Goal: Contribute content

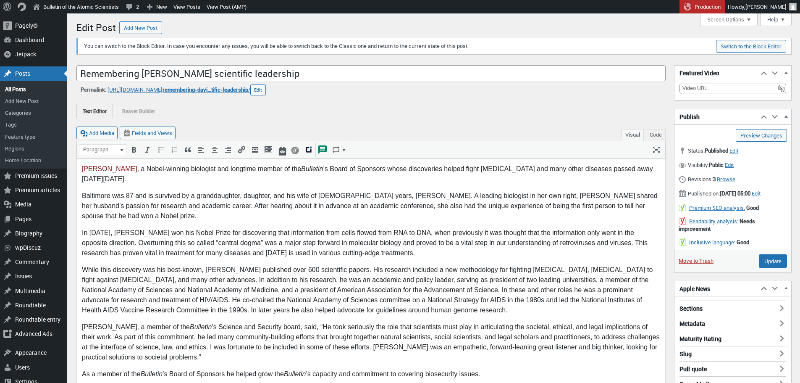
scroll to position [6, 0]
click at [639, 166] on p "David Baltimore , a Nobel-winning biologist and longtime member of the Bulletin…" at bounding box center [371, 173] width 579 height 20
click at [508, 92] on div "Permalink: https://thebulletin.org/2025/09/ remembering-davi…tific-leadership /…" at bounding box center [371, 89] width 590 height 11
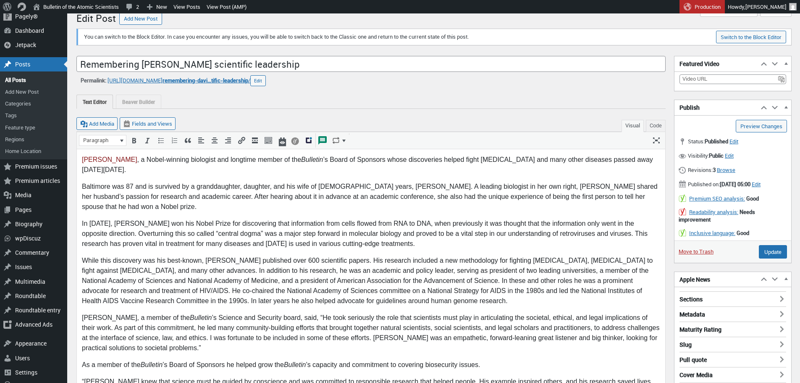
scroll to position [10, 0]
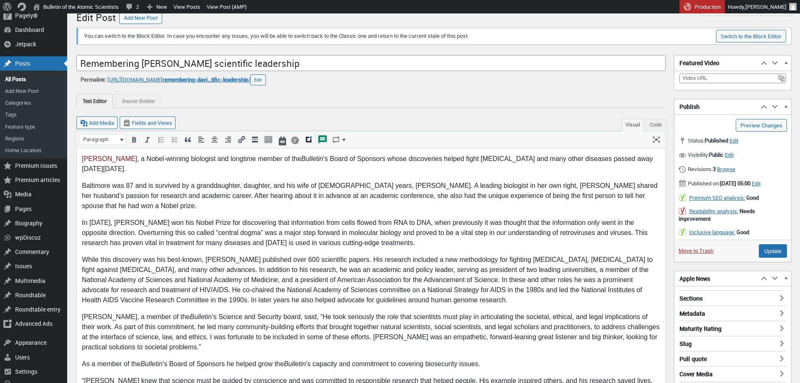
click at [626, 195] on p "Baltimore was 87 and is survived by a granddaughter, daughter, and his wife of …" at bounding box center [371, 195] width 579 height 30
click at [516, 90] on div "Text Editor Beaver Builder Beaver Builder is currently active for this post. La…" at bounding box center [371, 96] width 590 height 23
click at [773, 248] on input "Update" at bounding box center [773, 250] width 28 height 13
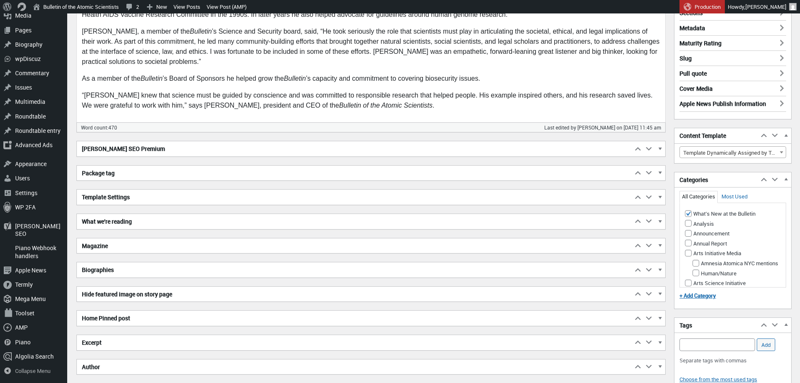
scroll to position [342, 0]
click at [257, 340] on h2 "Excerpt" at bounding box center [355, 341] width 556 height 15
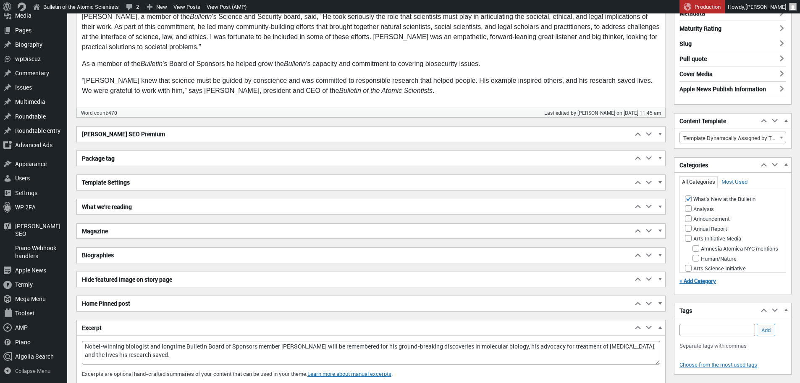
scroll to position [357, 0]
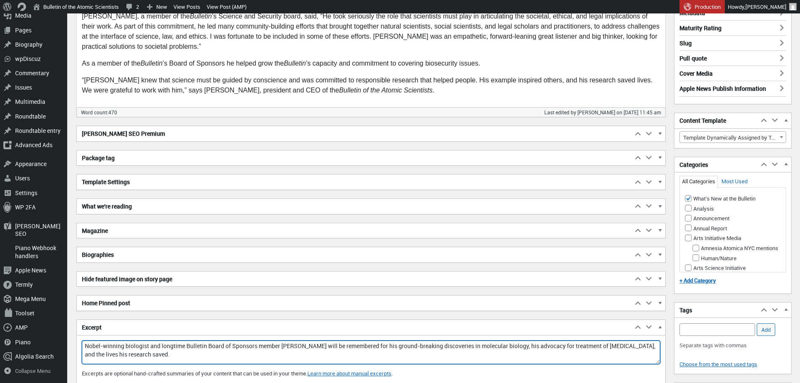
drag, startPoint x: 145, startPoint y: 355, endPoint x: 72, endPoint y: 339, distance: 74.0
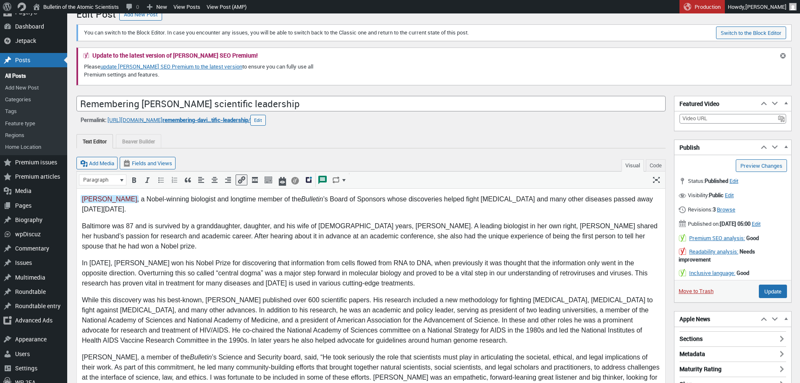
scroll to position [6, 0]
click at [248, 119] on span "remembering-davi…tific-leadership" at bounding box center [206, 120] width 86 height 8
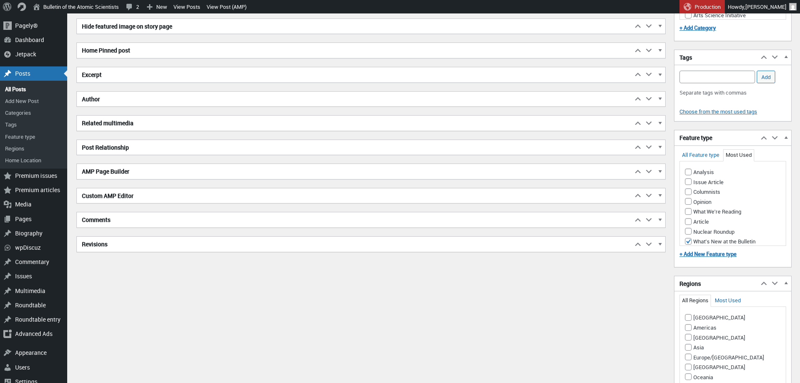
scroll to position [563, 0]
click at [170, 77] on h2 "Excerpt" at bounding box center [355, 75] width 556 height 15
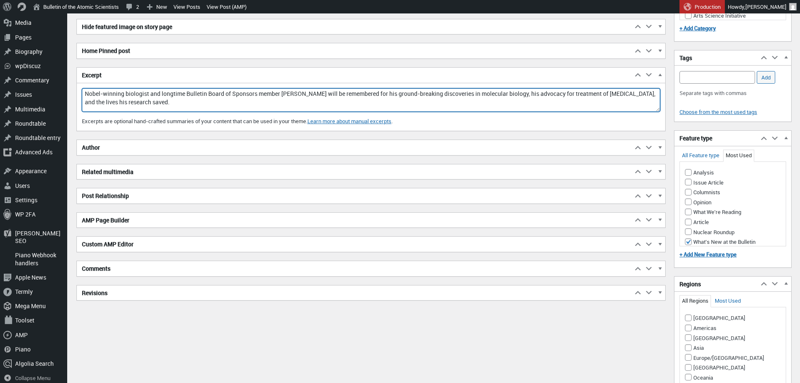
drag, startPoint x: 158, startPoint y: 105, endPoint x: 73, endPoint y: 89, distance: 86.8
click at [73, 89] on div "Menu About WordPress About WordPress Get Involved [DOMAIN_NAME] Documentation L…" at bounding box center [433, 268] width 733 height 1635
